Goal: Information Seeking & Learning: Learn about a topic

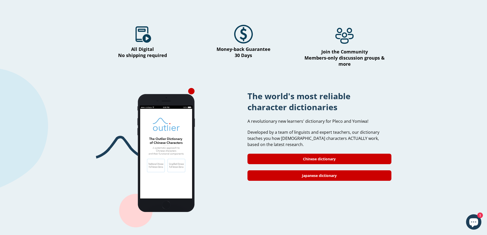
scroll to position [358, 0]
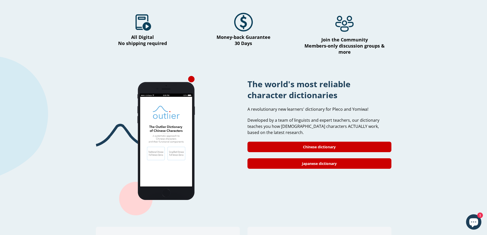
click at [409, 119] on div "Learn Mandarin or Japanese more effectively Amazing courses and course packages…" at bounding box center [243, 67] width 487 height 815
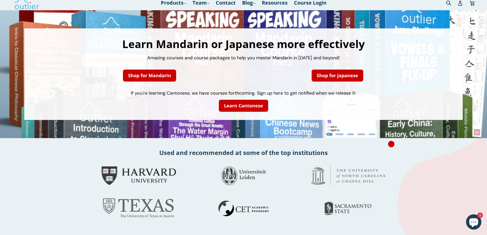
scroll to position [0, 0]
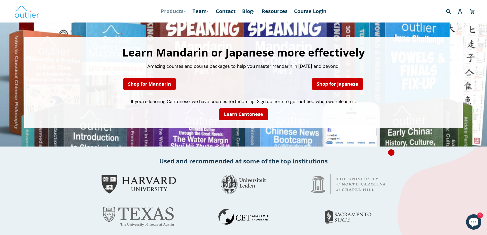
click at [180, 11] on link "Products .cls-1{fill:#231f20} expand" at bounding box center [173, 11] width 30 height 9
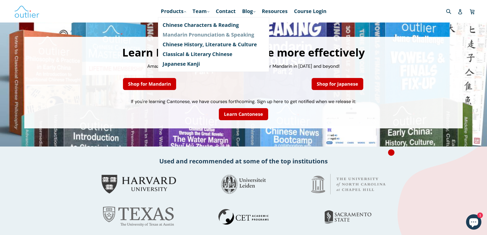
click at [196, 35] on link "Mandarin Pronunciation & Speaking" at bounding box center [214, 35] width 102 height 10
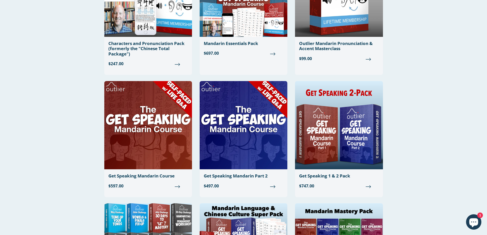
scroll to position [102, 0]
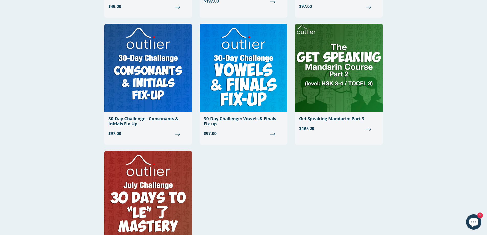
scroll to position [534, 0]
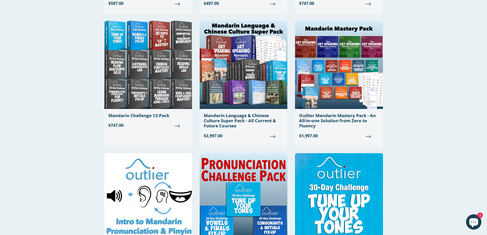
scroll to position [307, 0]
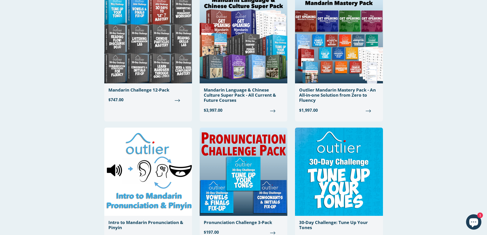
click at [396, 124] on div "Characters and Pronunciation Pack (formerly the "Chinese Total Package") Regula…" at bounding box center [243, 120] width 307 height 760
click at [392, 119] on div "Characters and Pronunciation Pack (formerly the "Chinese Total Package") Regula…" at bounding box center [243, 120] width 307 height 760
click at [394, 117] on div "Characters and Pronunciation Pack (formerly the "Chinese Total Package") Regula…" at bounding box center [243, 120] width 307 height 760
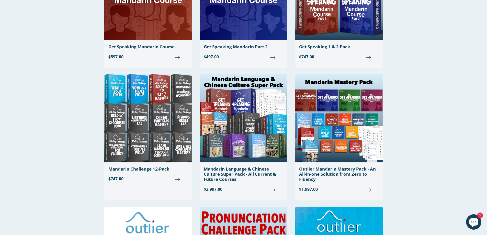
scroll to position [227, 0]
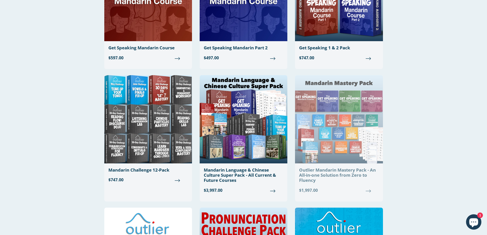
click at [353, 103] on img at bounding box center [339, 119] width 88 height 88
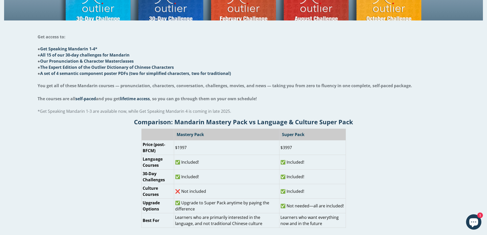
scroll to position [179, 0]
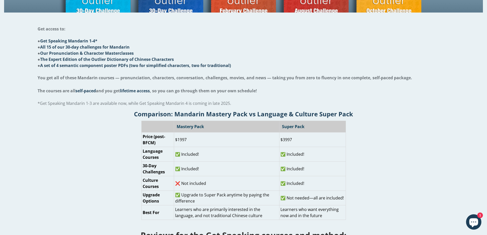
click at [396, 115] on h2 "Comparison: Mandarin Mastery Pack vs Language & Culture Super Pack" at bounding box center [243, 114] width 479 height 8
click at [399, 113] on h2 "Comparison: Mandarin Mastery Pack vs Language & Culture Super Pack" at bounding box center [243, 114] width 479 height 8
click at [398, 114] on h2 "Comparison: Mandarin Mastery Pack vs Language & Culture Super Pack" at bounding box center [243, 114] width 479 height 8
click at [397, 114] on h2 "Comparison: Mandarin Mastery Pack vs Language & Culture Super Pack" at bounding box center [243, 114] width 479 height 8
click at [398, 117] on h2 "Comparison: Mandarin Mastery Pack vs Language & Culture Super Pack" at bounding box center [243, 114] width 479 height 8
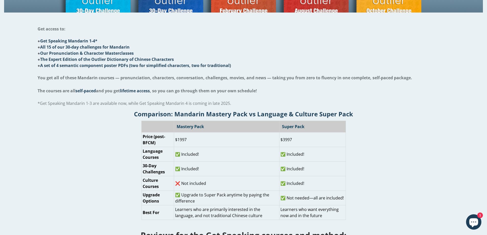
click at [398, 114] on h2 "Comparison: Mandarin Mastery Pack vs Language & Culture Super Pack" at bounding box center [243, 114] width 479 height 8
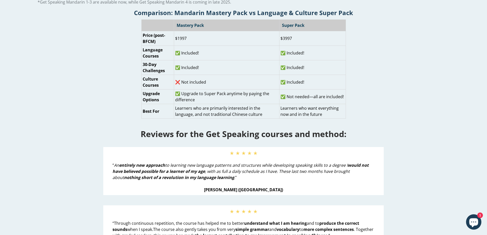
scroll to position [281, 0]
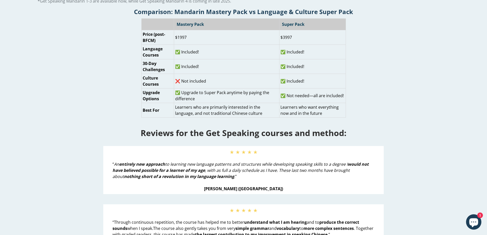
click at [404, 112] on div "Comparison: Mandarin Mastery Pack vs Language & Culture Super Pack Mastery Pack…" at bounding box center [243, 61] width 479 height 113
click at [407, 110] on div "Comparison: Mandarin Mastery Pack vs Language & Culture Super Pack Mastery Pack…" at bounding box center [243, 61] width 479 height 113
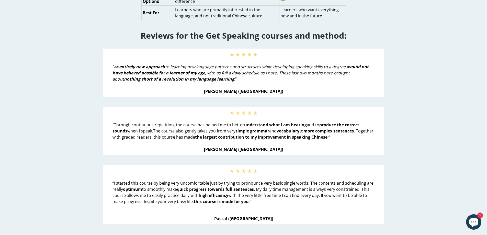
scroll to position [384, 0]
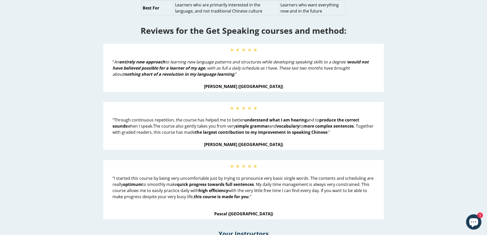
click at [408, 111] on div "Reviews for the Get Speaking courses and method: ★ ★ ★ ★ ★ “ An entirely new ap…" at bounding box center [244, 122] width 468 height 214
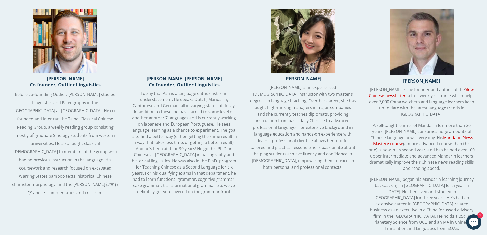
scroll to position [614, 0]
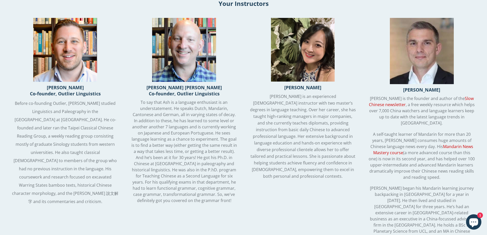
click at [360, 113] on div "John Renfroe Co-founder, Outlier Linguistics Before co-founding Outlier, John s…" at bounding box center [244, 133] width 468 height 230
click at [359, 113] on div "Christine Shen Christine is an experienced Chinese instructor with two master’s…" at bounding box center [303, 133] width 111 height 230
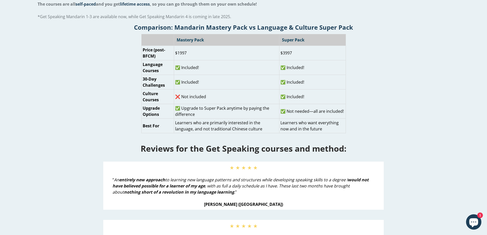
scroll to position [263, 0]
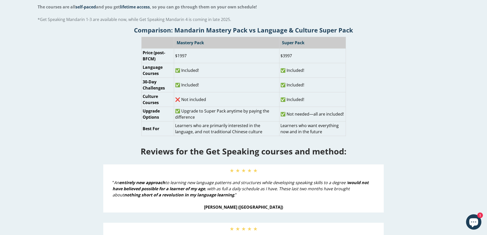
click at [367, 107] on div "Comparison: Mandarin Mastery Pack vs Language & Culture Super Pack Mastery Pack…" at bounding box center [243, 79] width 479 height 113
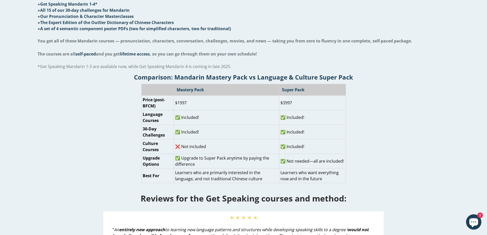
scroll to position [212, 0]
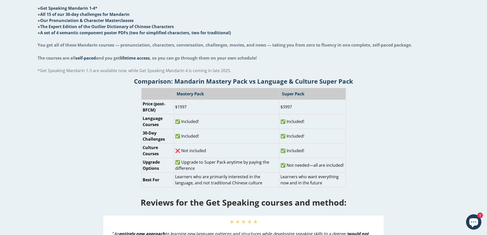
click at [366, 105] on div "Comparison: Mandarin Mastery Pack vs Language & Culture Super Pack Mastery Pack…" at bounding box center [243, 130] width 479 height 113
click at [365, 103] on div "Comparison: Mandarin Mastery Pack vs Language & Culture Super Pack Mastery Pack…" at bounding box center [243, 130] width 479 height 113
click at [362, 104] on div "Comparison: Mandarin Mastery Pack vs Language & Culture Super Pack Mastery Pack…" at bounding box center [243, 130] width 479 height 113
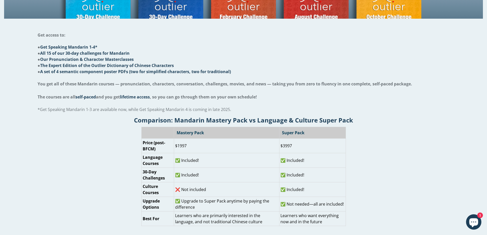
scroll to position [161, 0]
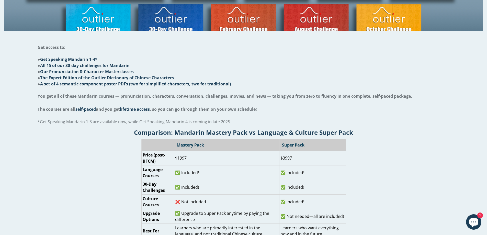
click at [357, 90] on li at bounding box center [244, 90] width 412 height 6
click at [359, 85] on li "● A set of 4 semantic component poster PDFs (two for simplified characters, two…" at bounding box center [244, 84] width 412 height 6
click at [357, 84] on li "● A set of 4 semantic component poster PDFs (two for simplified characters, two…" at bounding box center [244, 84] width 412 height 6
click at [357, 83] on li "● A set of 4 semantic component poster PDFs (two for simplified characters, two…" at bounding box center [244, 84] width 412 height 6
click at [356, 82] on li "● A set of 4 semantic component poster PDFs (two for simplified characters, two…" at bounding box center [244, 84] width 412 height 6
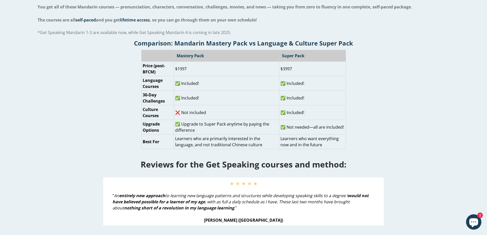
scroll to position [263, 0]
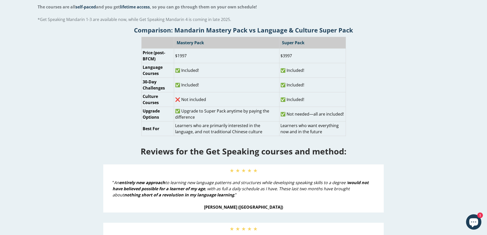
click at [357, 76] on div "Comparison: Mandarin Mastery Pack vs Language & Culture Super Pack Mastery Pack…" at bounding box center [243, 79] width 479 height 113
click at [360, 75] on div "Comparison: Mandarin Mastery Pack vs Language & Culture Super Pack Mastery Pack…" at bounding box center [243, 79] width 479 height 113
click at [357, 75] on div "Comparison: Mandarin Mastery Pack vs Language & Culture Super Pack Mastery Pack…" at bounding box center [243, 79] width 479 height 113
click at [357, 79] on div "Comparison: Mandarin Mastery Pack vs Language & Culture Super Pack Mastery Pack…" at bounding box center [243, 79] width 479 height 113
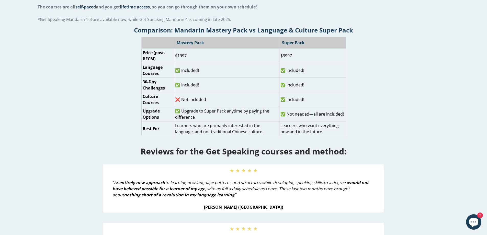
click at [356, 78] on div "Comparison: Mandarin Mastery Pack vs Language & Culture Super Pack Mastery Pack…" at bounding box center [243, 79] width 479 height 113
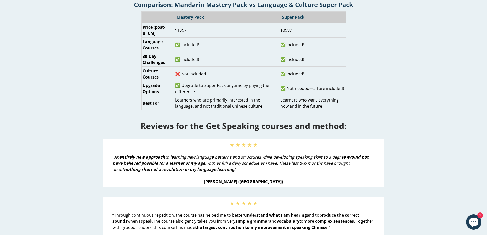
click at [356, 79] on div "Comparison: Mandarin Mastery Pack vs Language & Culture Super Pack Mastery Pack…" at bounding box center [243, 54] width 479 height 113
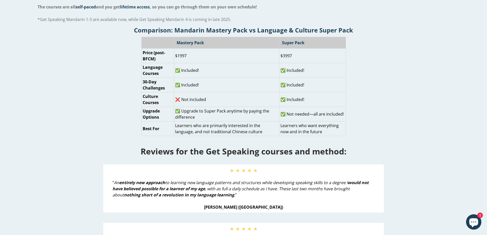
click at [361, 97] on div "Comparison: Mandarin Mastery Pack vs Language & Culture Super Pack Mastery Pack…" at bounding box center [243, 79] width 479 height 113
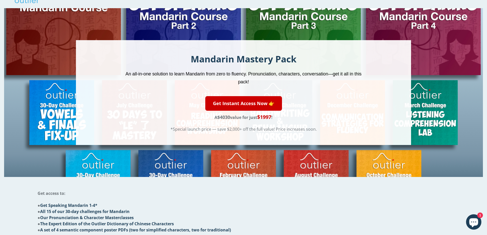
scroll to position [0, 0]
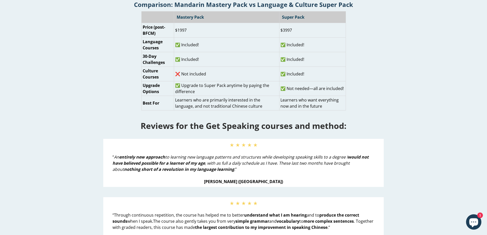
click at [361, 97] on div "Comparison: Mandarin Mastery Pack vs Language & Culture Super Pack Mastery Pack…" at bounding box center [243, 54] width 479 height 113
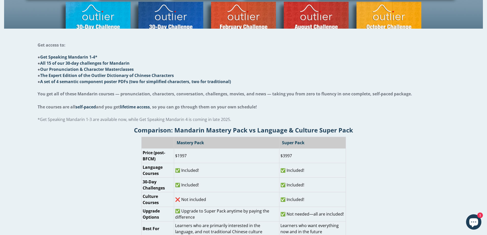
scroll to position [161, 0]
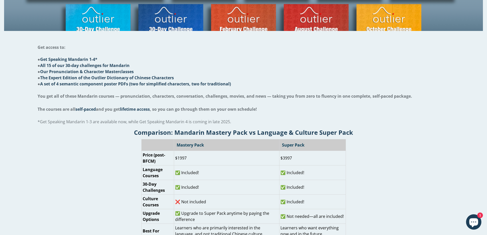
click at [361, 97] on span "You get all of these Mandarin courses — pronunciation, characters, conversation…" at bounding box center [225, 96] width 375 height 6
click at [360, 87] on li at bounding box center [244, 90] width 412 height 6
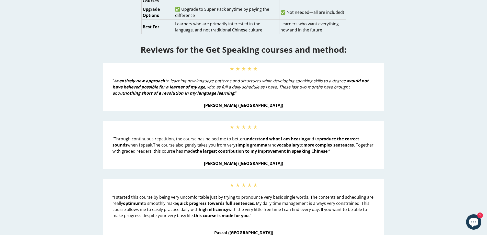
scroll to position [365, 0]
click at [363, 57] on div "Reviews for the Get Speaking courses and method: ★ ★ ★ ★ ★ “ An entirely new ap…" at bounding box center [244, 141] width 468 height 214
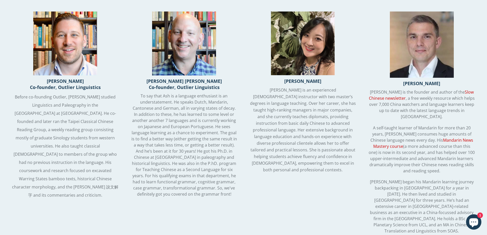
scroll to position [621, 0]
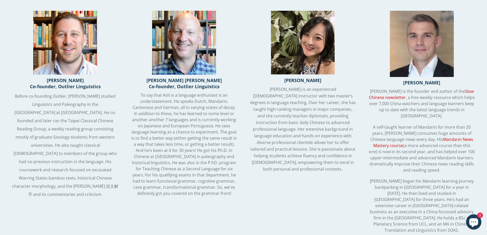
click at [359, 57] on div "John Renfroe Co-founder, Outlier Linguistics Before co-founding Outlier, John s…" at bounding box center [244, 126] width 468 height 230
click at [359, 56] on div "John Renfroe Co-founder, Outlier Linguistics Before co-founding Outlier, John s…" at bounding box center [244, 126] width 468 height 230
click at [356, 77] on div "Christine Shen" at bounding box center [303, 80] width 111 height 11
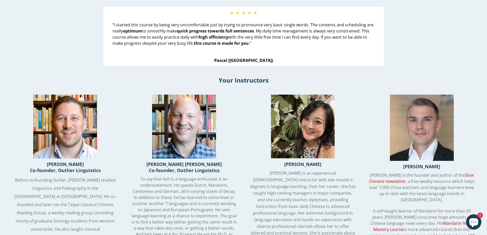
scroll to position [614, 0]
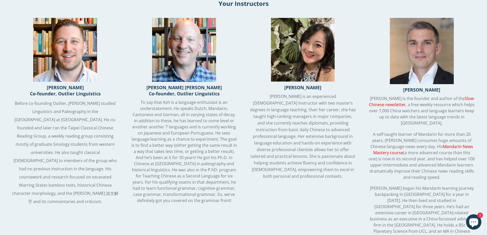
click at [373, 75] on div "Andrew Methven Andrew is the founder and author of the Slow Chinese newsletter …" at bounding box center [421, 133] width 111 height 230
click at [364, 74] on div "John Renfroe Co-founder, Outlier Linguistics Before co-founding Outlier, John s…" at bounding box center [244, 133] width 468 height 230
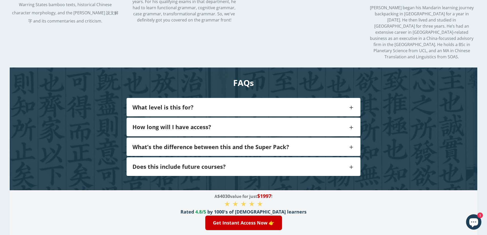
scroll to position [826, 0]
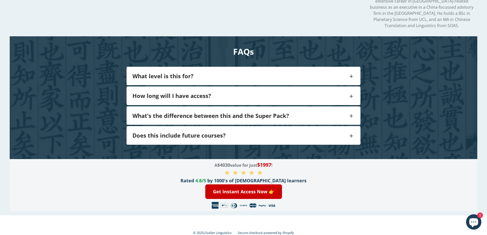
click at [349, 71] on span at bounding box center [351, 76] width 7 height 10
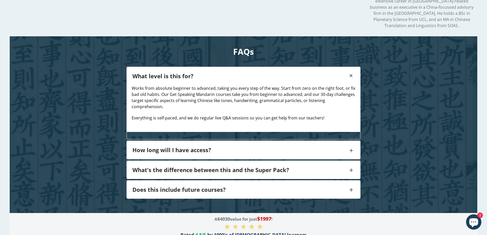
click at [362, 77] on div "FAQs What level is this for? Works from absolute beginner to advanced, taking y…" at bounding box center [244, 124] width 468 height 177
click at [360, 85] on div "Works from absolute beginner to advanced, taking you every step of the way. Sta…" at bounding box center [244, 108] width 234 height 47
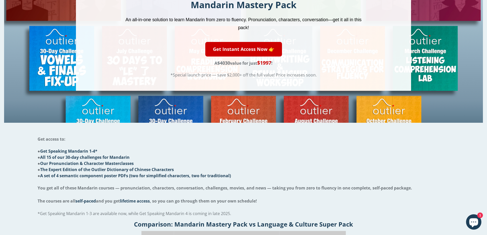
scroll to position [77, 0]
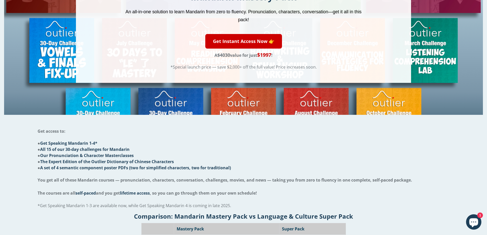
click at [319, 139] on div "Get access to: ● Get Speaking Mandarin 1-4* ● All 15 of our 30-day challenges f…" at bounding box center [244, 162] width 412 height 95
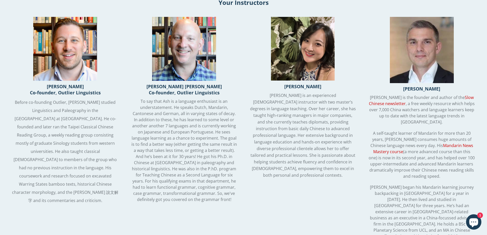
scroll to position [665, 0]
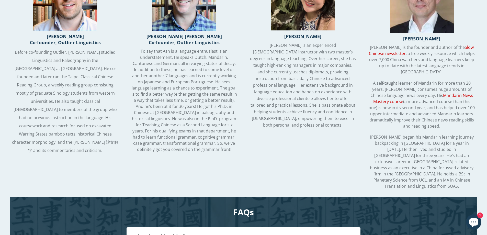
click at [361, 103] on div "John Renfroe Co-founder, Outlier Linguistics Before co-founding Outlier, John s…" at bounding box center [244, 82] width 468 height 230
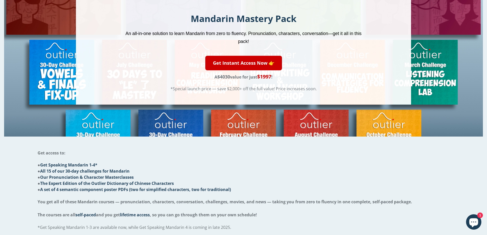
scroll to position [0, 0]
